Goal: Transaction & Acquisition: Book appointment/travel/reservation

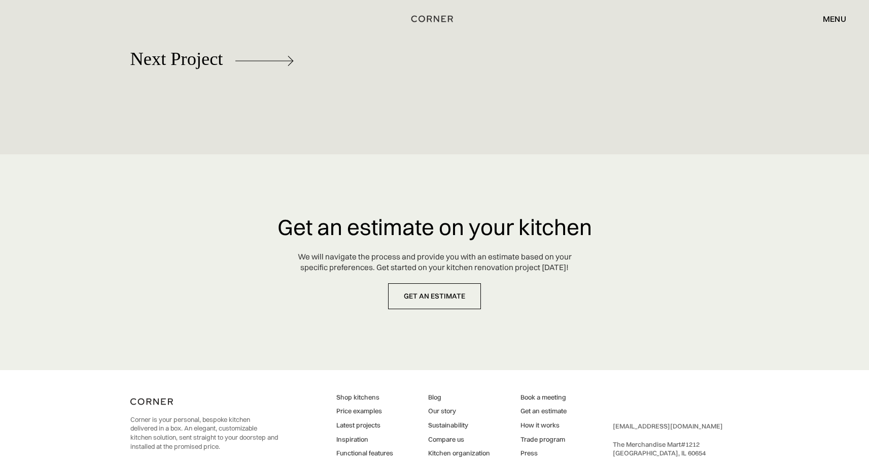
scroll to position [4759, 0]
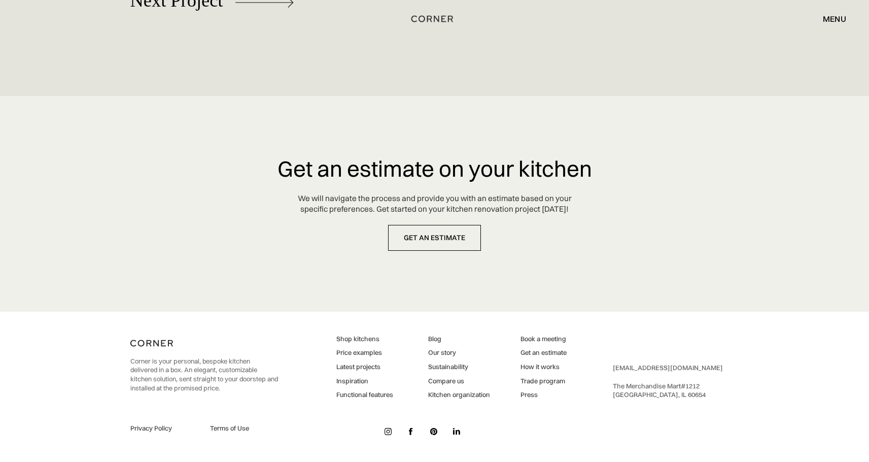
click at [842, 24] on div "menu close" at bounding box center [829, 18] width 33 height 17
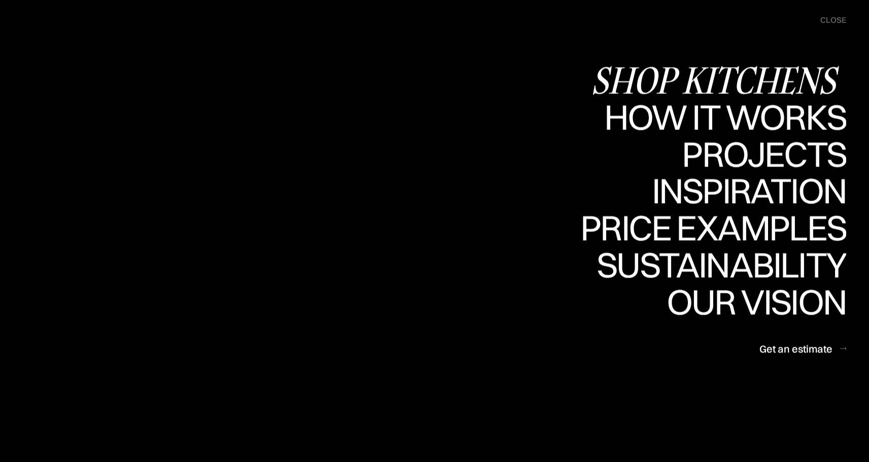
click at [767, 80] on div "Shop Kitchens" at bounding box center [718, 80] width 255 height 36
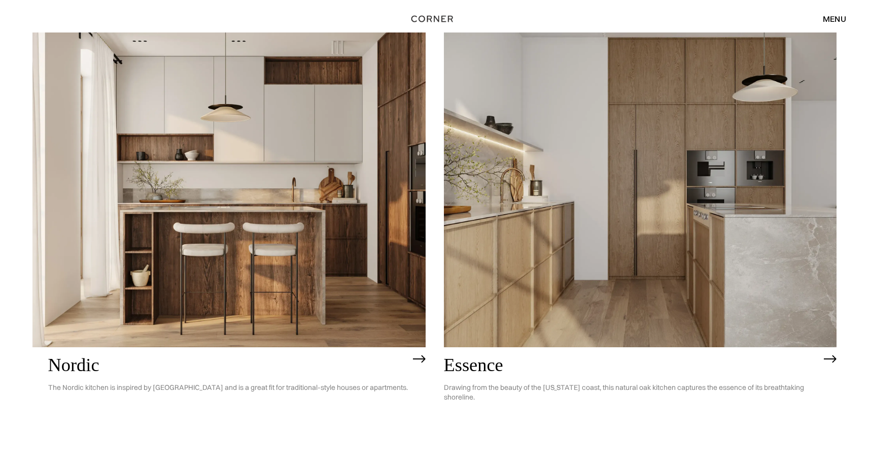
scroll to position [153, 0]
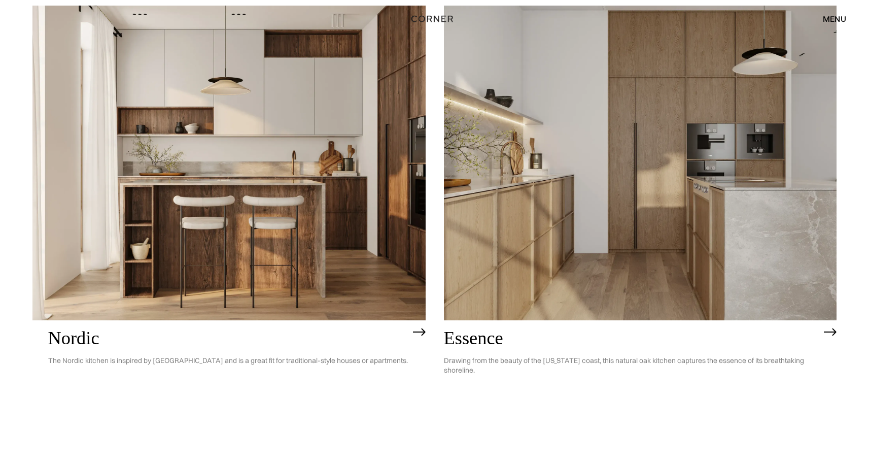
click at [95, 344] on h2 "Nordic" at bounding box center [228, 338] width 360 height 20
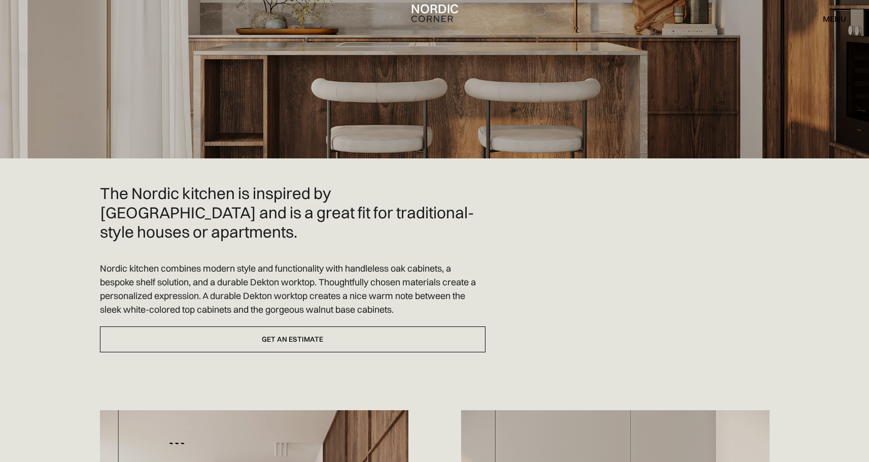
scroll to position [147, 0]
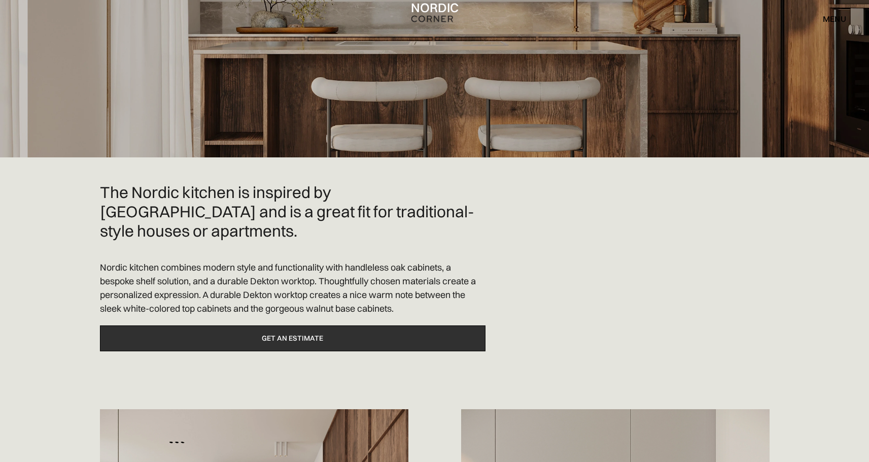
click at [393, 326] on link "Get an estimate" at bounding box center [293, 338] width 386 height 26
click at [316, 325] on link "Get an estimate" at bounding box center [293, 338] width 386 height 26
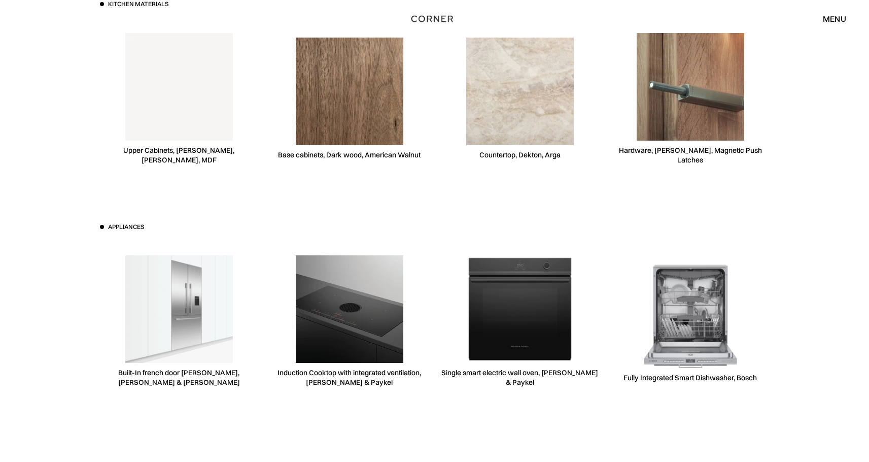
scroll to position [2804, 0]
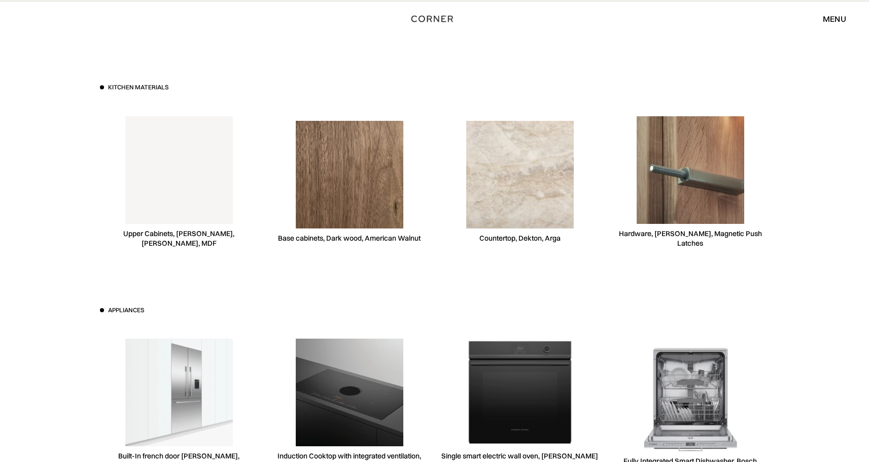
click at [508, 139] on img at bounding box center [520, 175] width 108 height 108
click at [530, 152] on img at bounding box center [520, 175] width 108 height 108
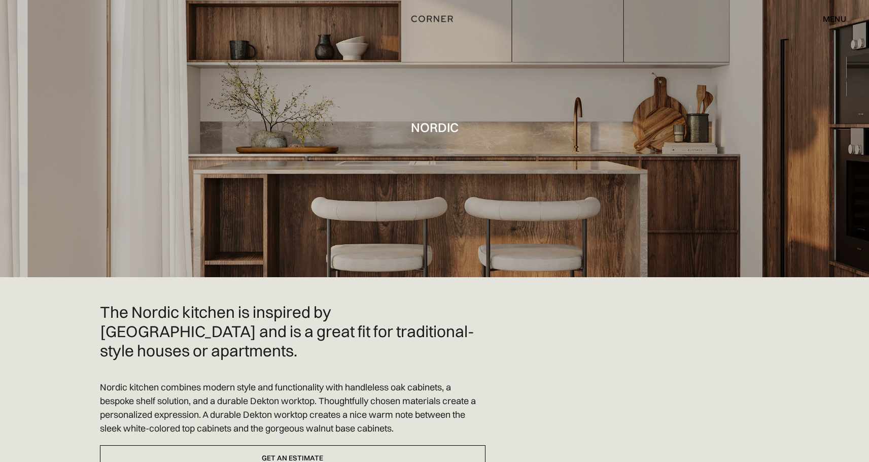
scroll to position [0, 0]
